Goal: Find specific page/section: Find specific page/section

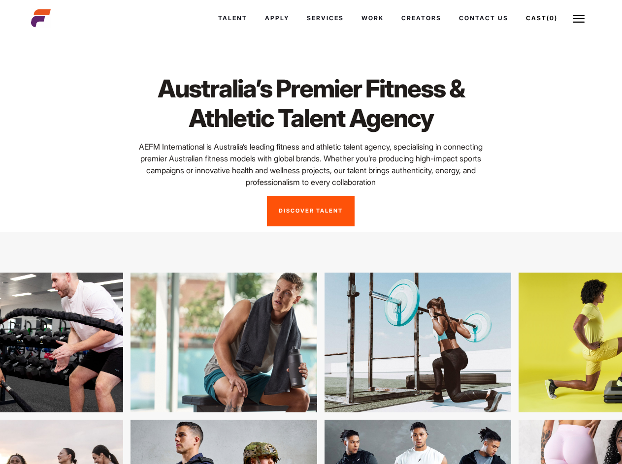
click at [517, 32] on link "Cast (0)" at bounding box center [541, 18] width 49 height 27
click at [0, 0] on link "Casted Talent" at bounding box center [0, 0] width 0 height 0
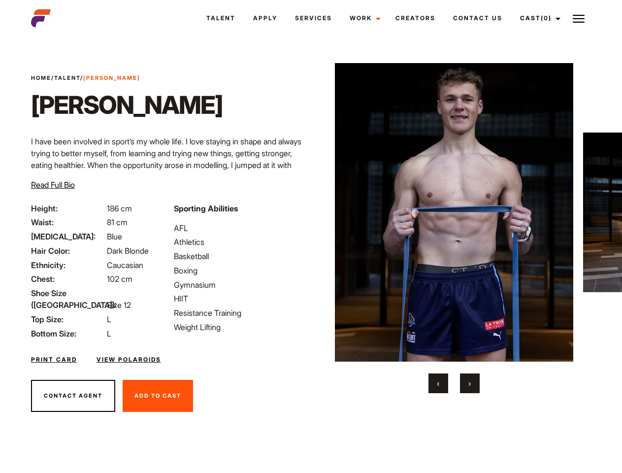
click at [537, 18] on link "Cast (0)" at bounding box center [538, 18] width 55 height 27
click at [579, 18] on img at bounding box center [579, 19] width 12 height 12
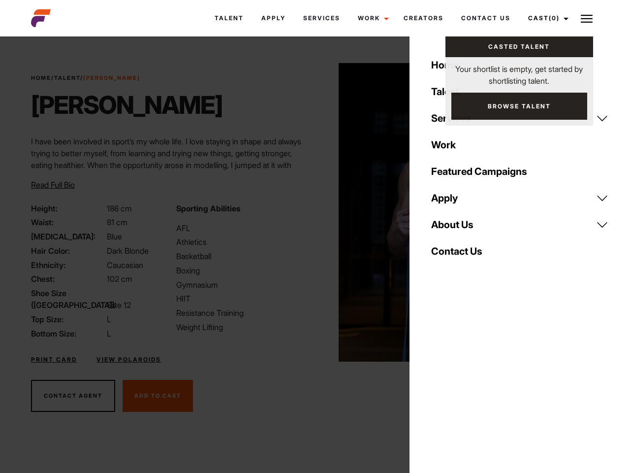
click at [454, 228] on img at bounding box center [458, 212] width 239 height 298
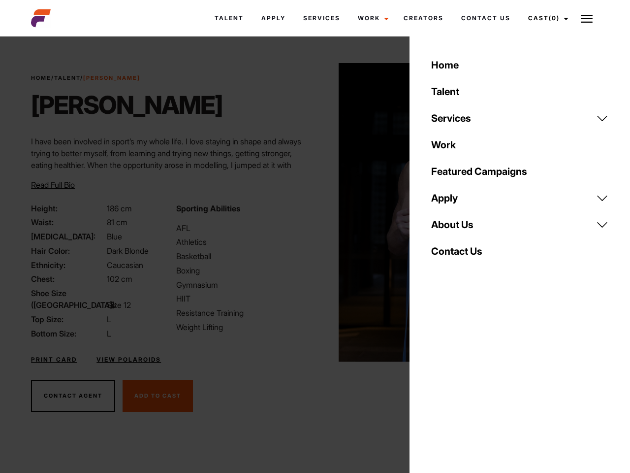
click at [311, 212] on div "Sporting Abilities AFL Athletics Basketball Boxing Gymnasium HIIT Resistance Tr…" at bounding box center [242, 270] width 145 height 137
click at [438, 383] on div "Home Talent Services Talent Casting Photography Videography Creative Hair and M…" at bounding box center [520, 236] width 221 height 473
click at [470, 383] on div "Home Talent Services Talent Casting Photography Videography Creative Hair and M…" at bounding box center [520, 236] width 221 height 473
